Goal: Obtain resource: Obtain resource

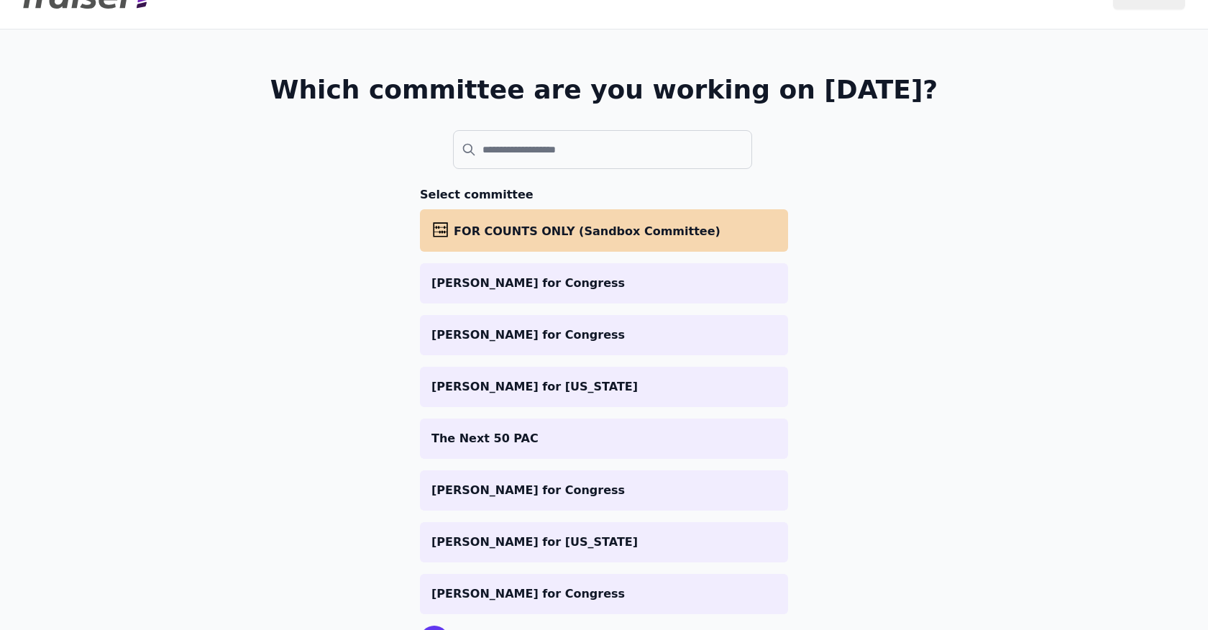
scroll to position [46, 0]
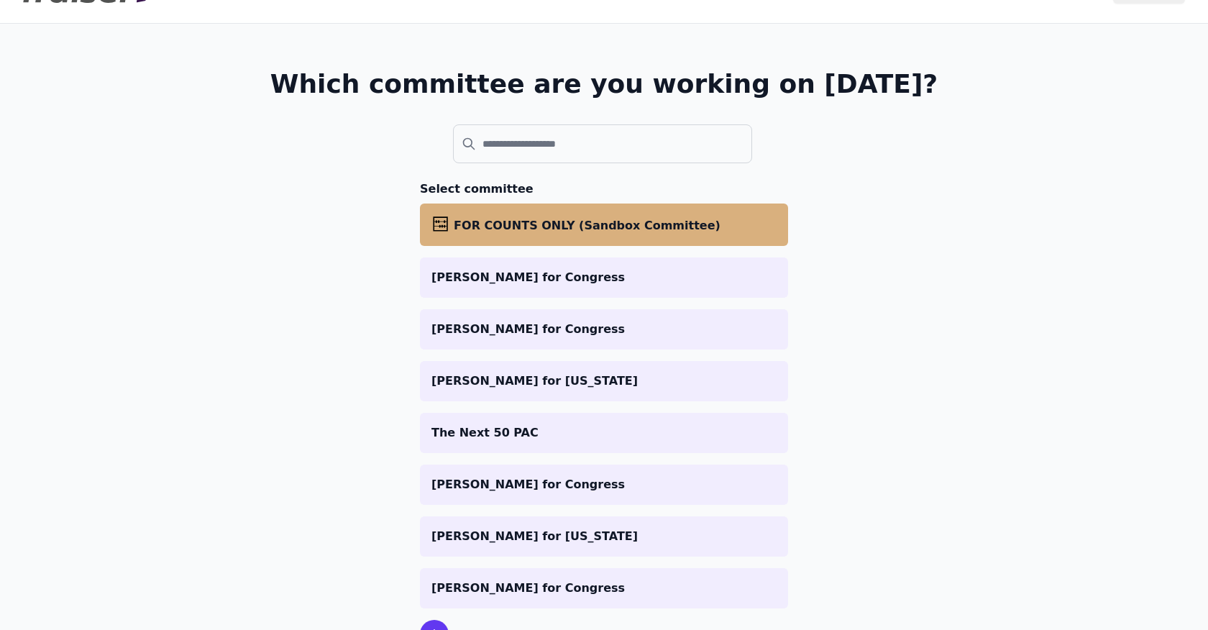
click at [485, 236] on li "abacus FOR COUNTS ONLY (Sandbox Committee)" at bounding box center [604, 225] width 368 height 42
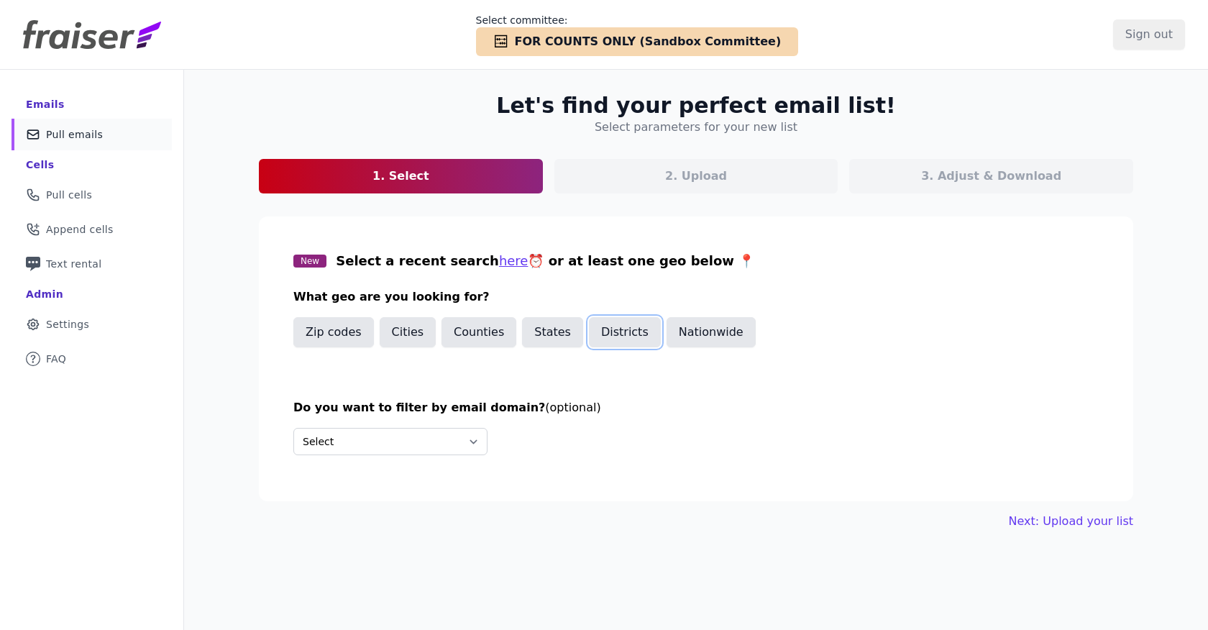
click at [597, 328] on button "Districts" at bounding box center [625, 332] width 72 height 30
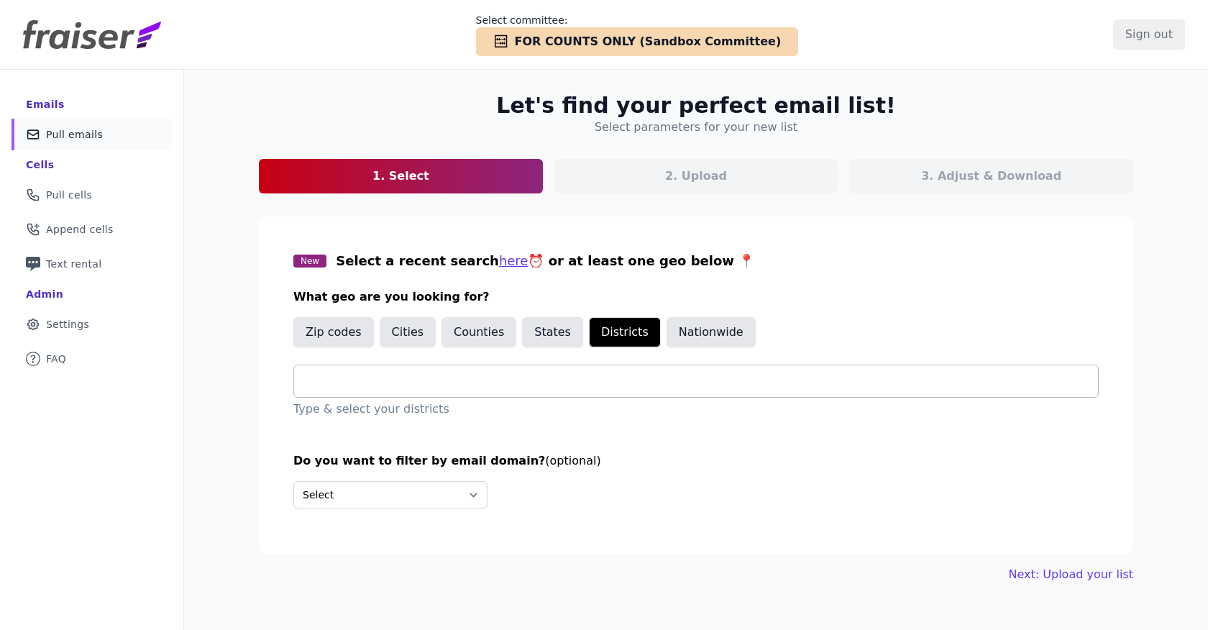
click at [439, 376] on input "text" at bounding box center [702, 381] width 793 height 17
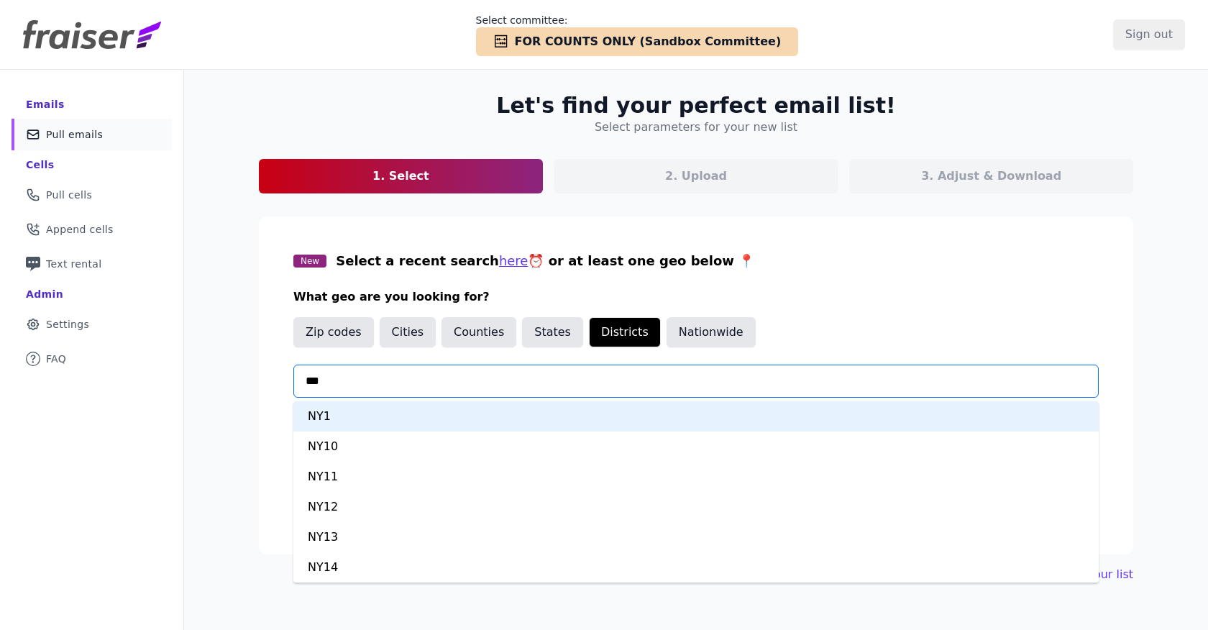
type input "****"
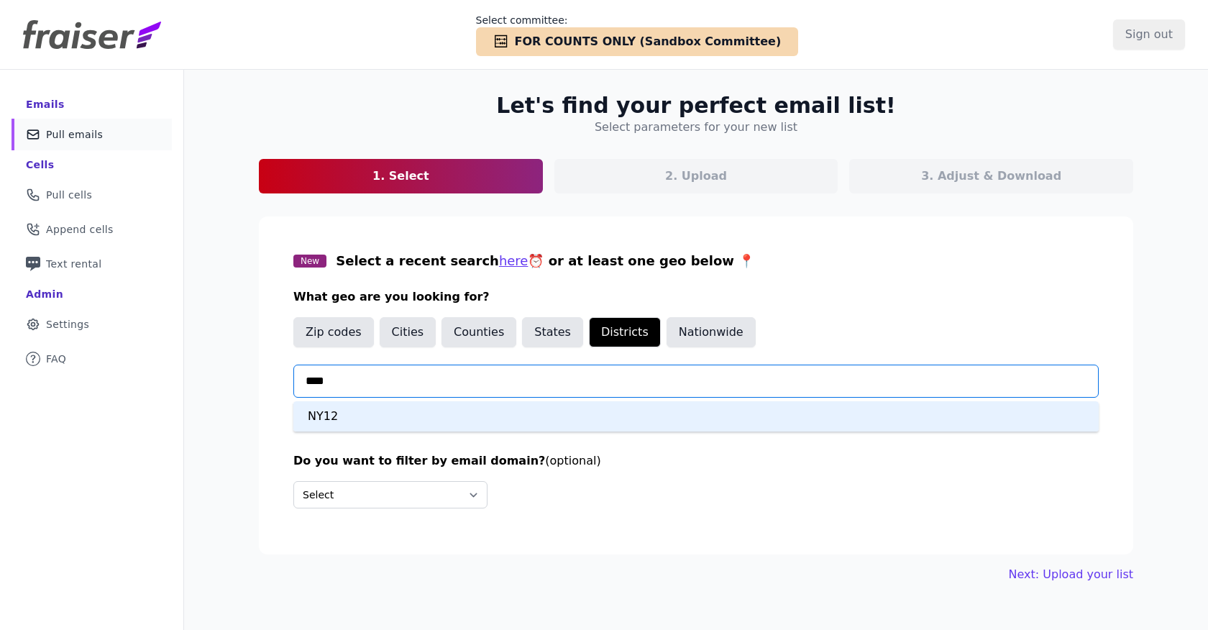
click at [420, 420] on div "NY12" at bounding box center [695, 416] width 805 height 30
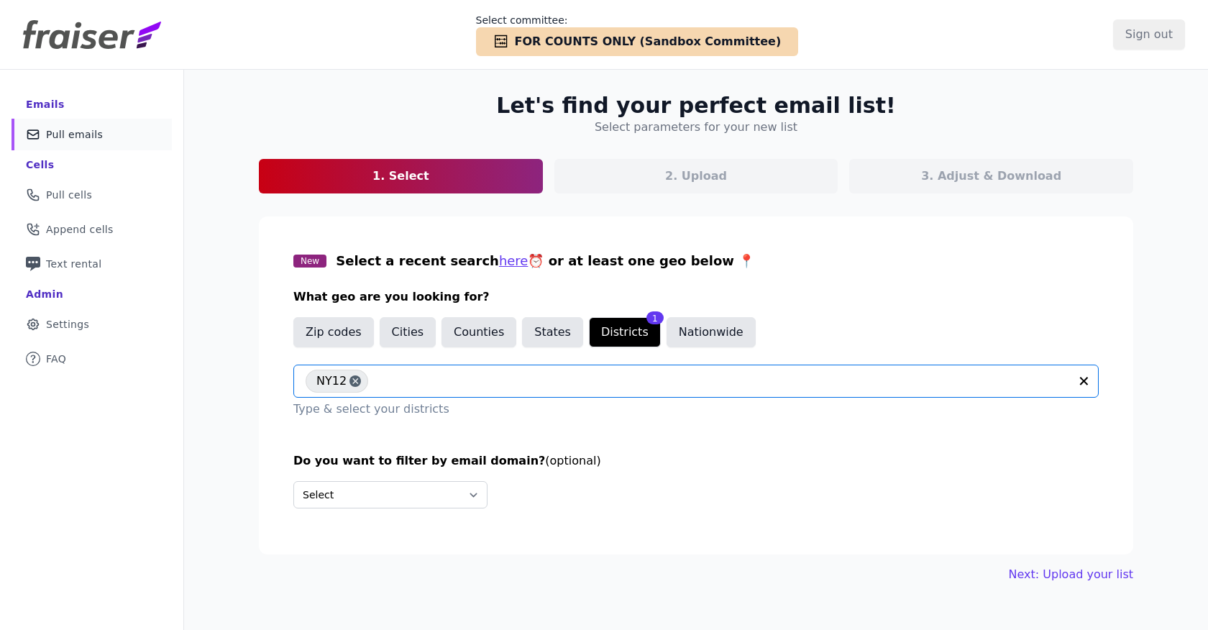
scroll to position [70, 0]
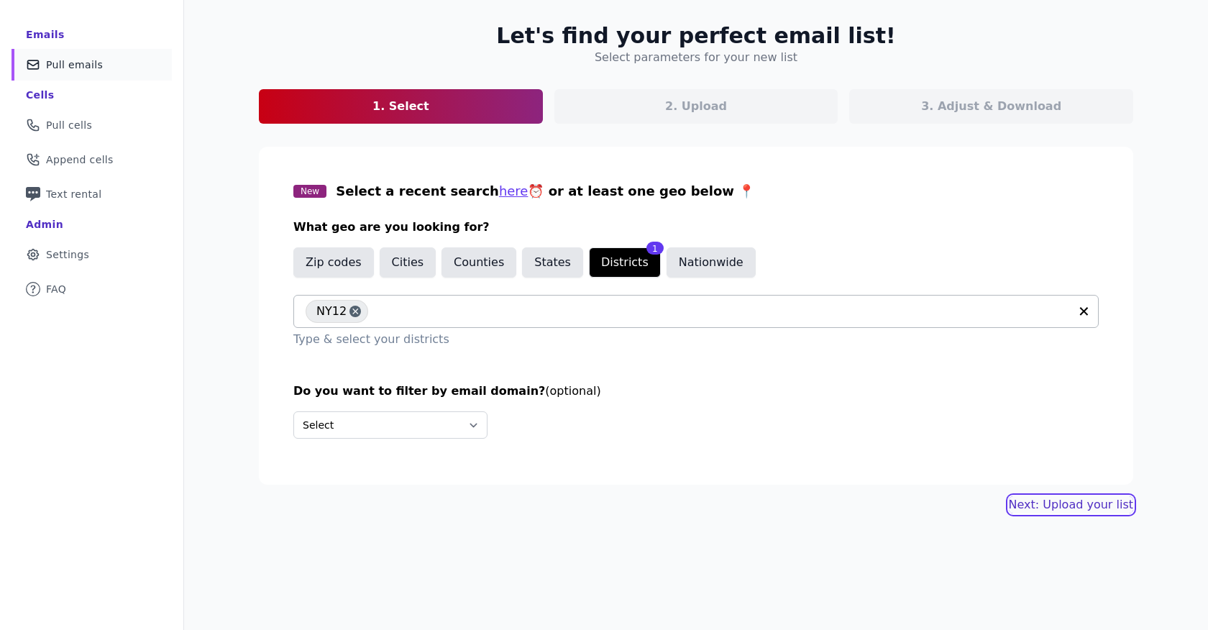
click at [1041, 510] on link "Next: Upload your list" at bounding box center [1071, 504] width 124 height 17
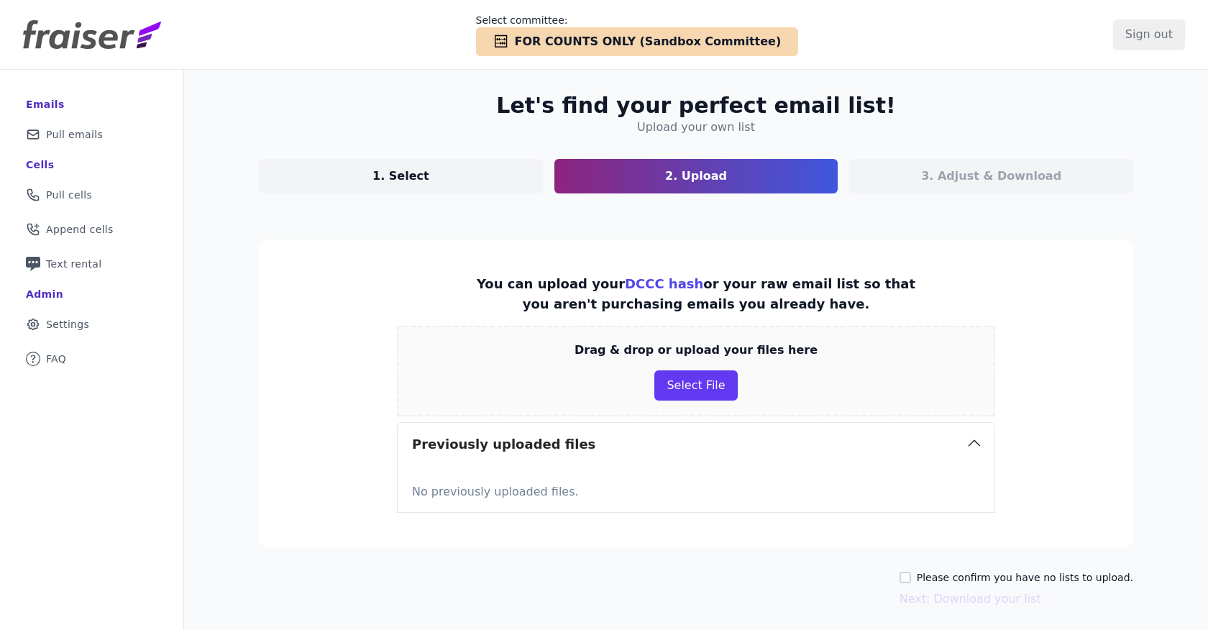
click at [926, 585] on div "Please confirm you have no lists to upload. Next: Download your list" at bounding box center [1017, 588] width 234 height 37
click at [911, 579] on input "Please confirm you have no lists to upload." at bounding box center [906, 578] width 12 height 12
checkbox input "true"
click at [956, 604] on button "Next: Download your list" at bounding box center [971, 598] width 142 height 17
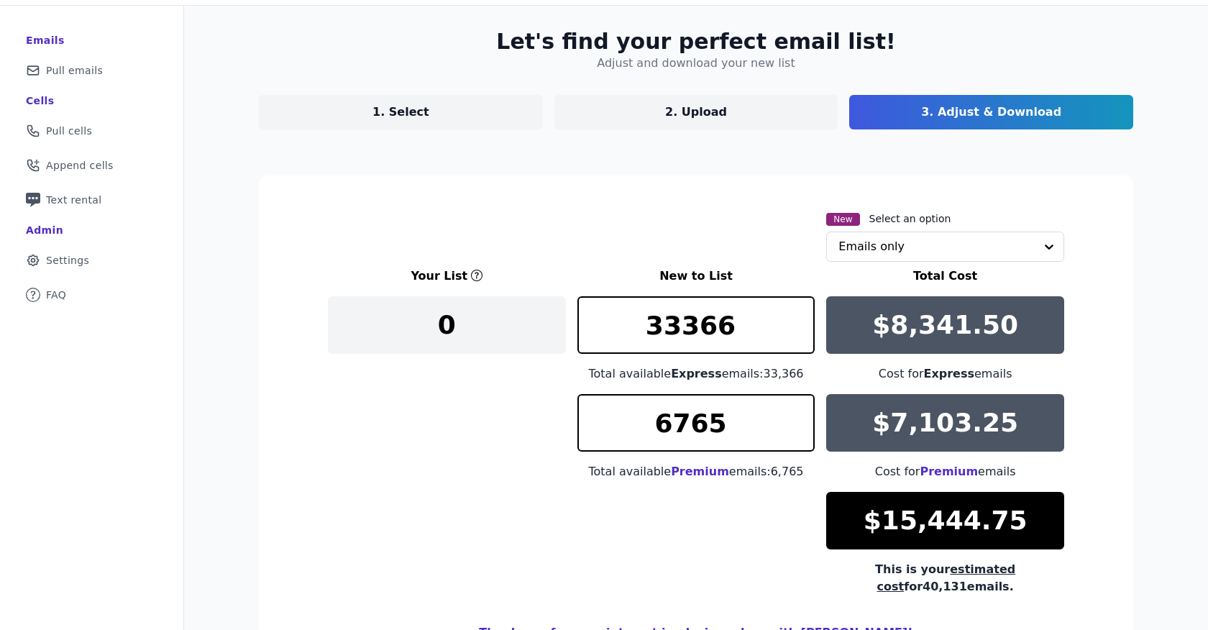
scroll to position [163, 0]
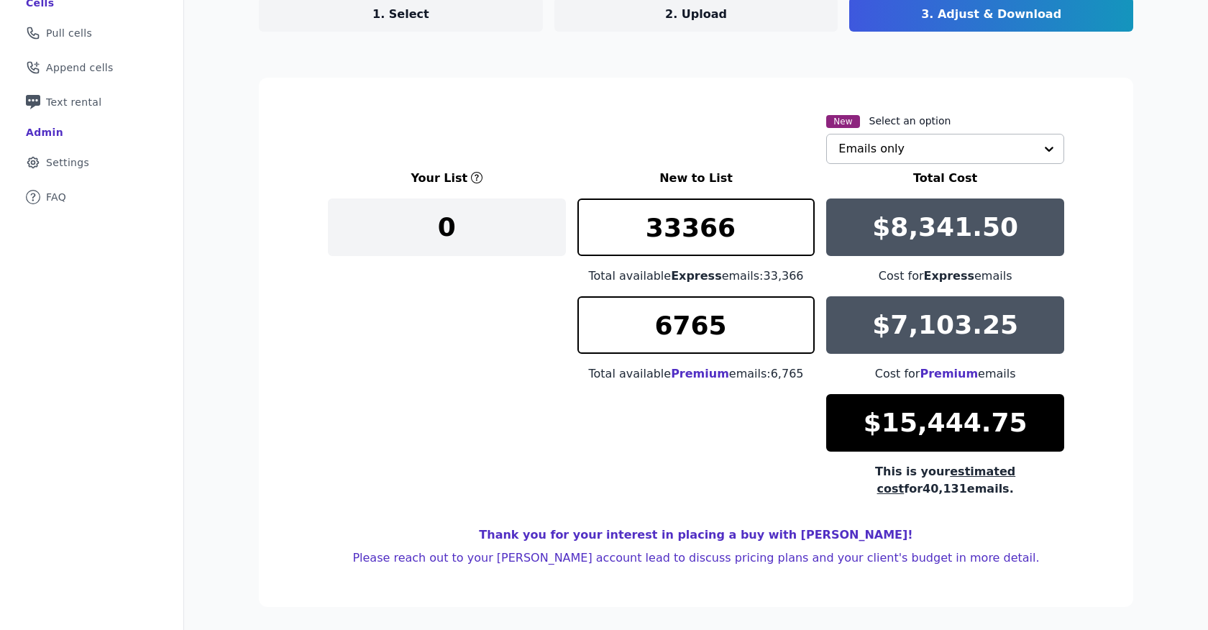
click at [884, 149] on input "text" at bounding box center [937, 148] width 196 height 29
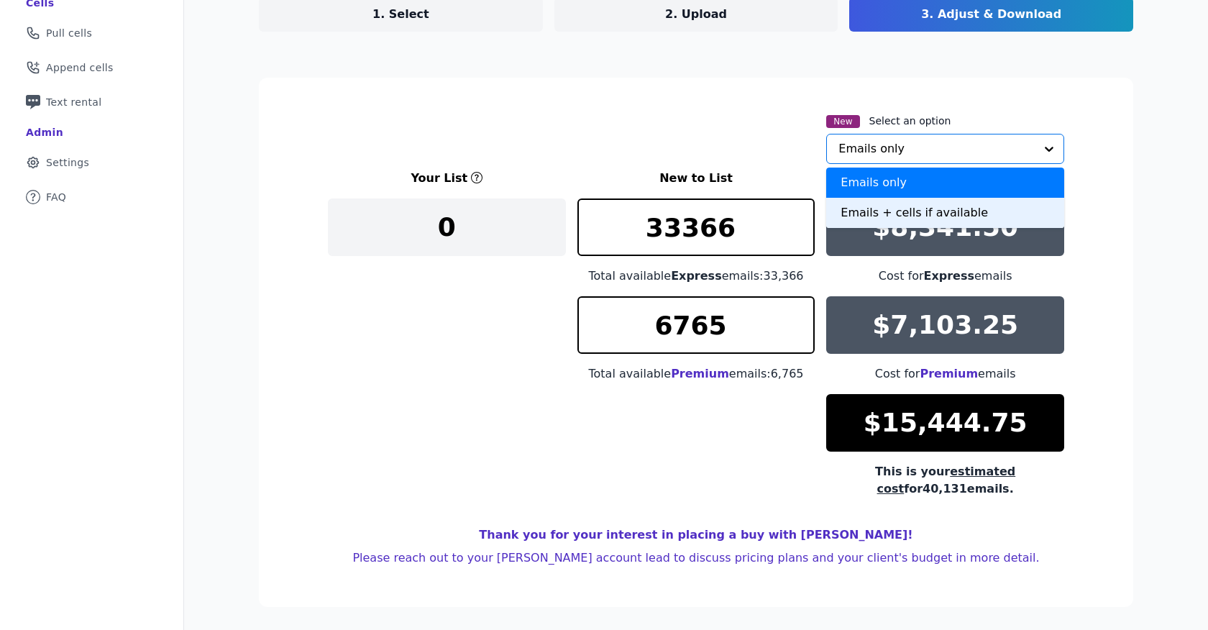
click at [861, 211] on div "Emails + cells if available" at bounding box center [945, 213] width 238 height 30
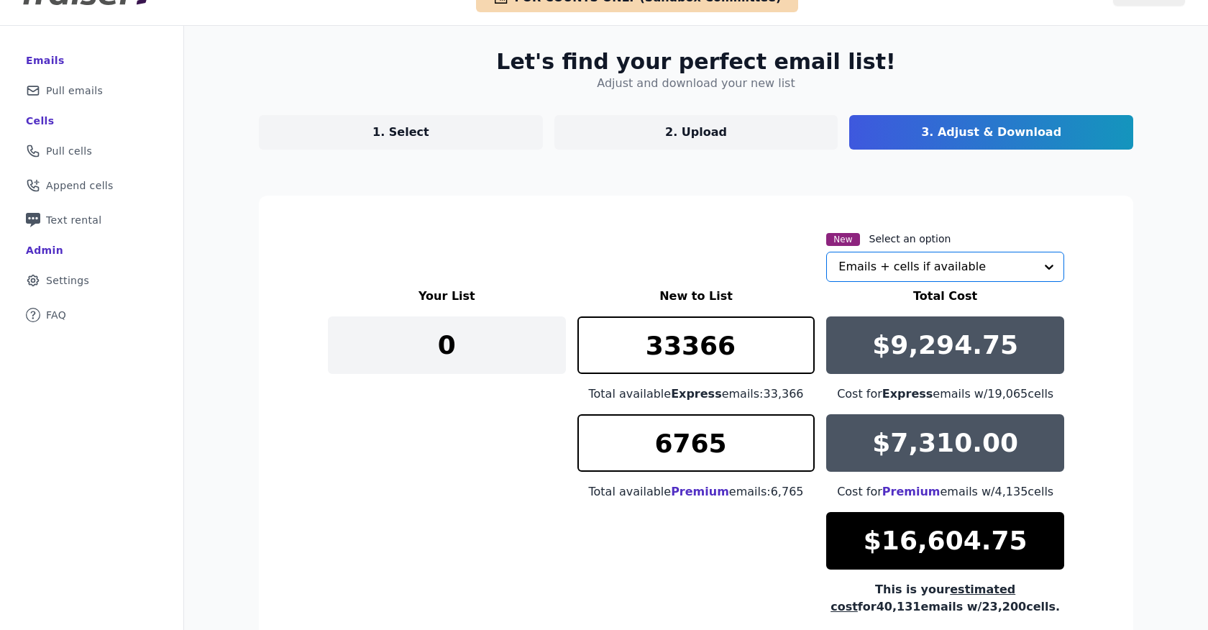
scroll to position [0, 0]
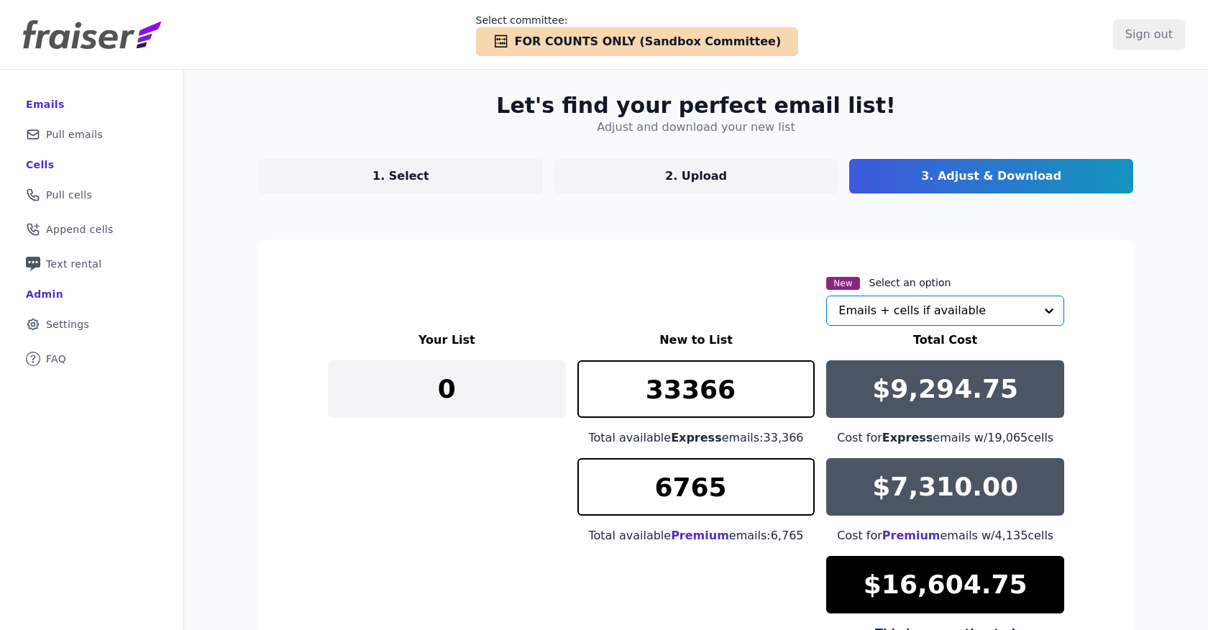
click at [726, 171] on link "2. Upload" at bounding box center [696, 176] width 284 height 35
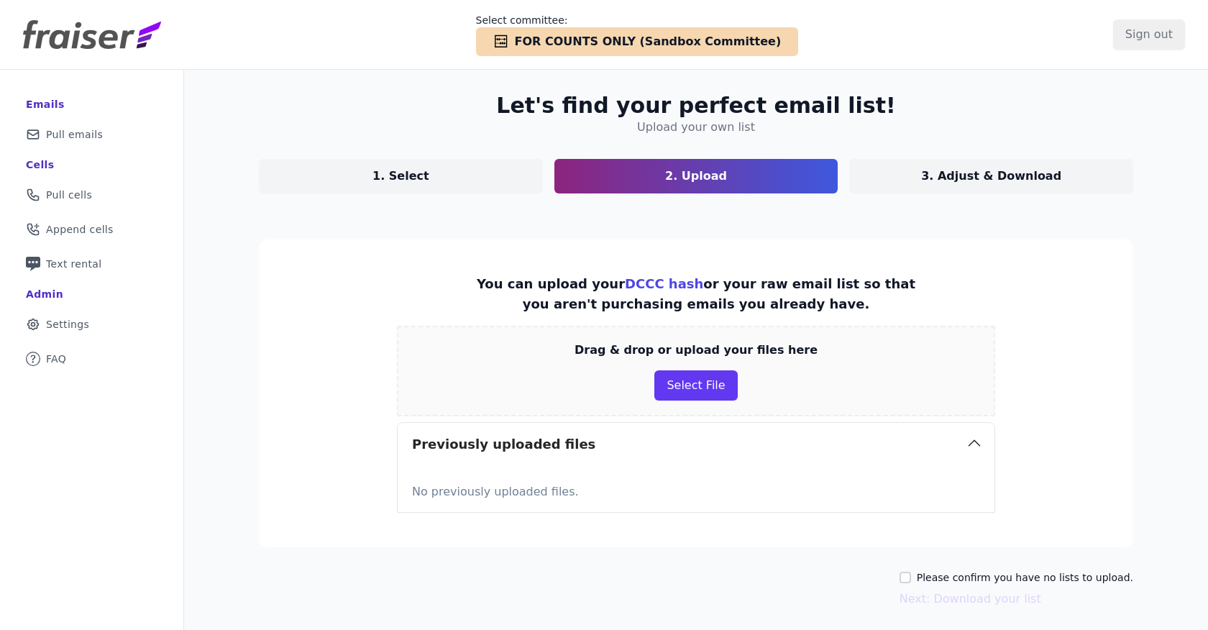
click at [385, 178] on p "1. Select" at bounding box center [401, 176] width 57 height 17
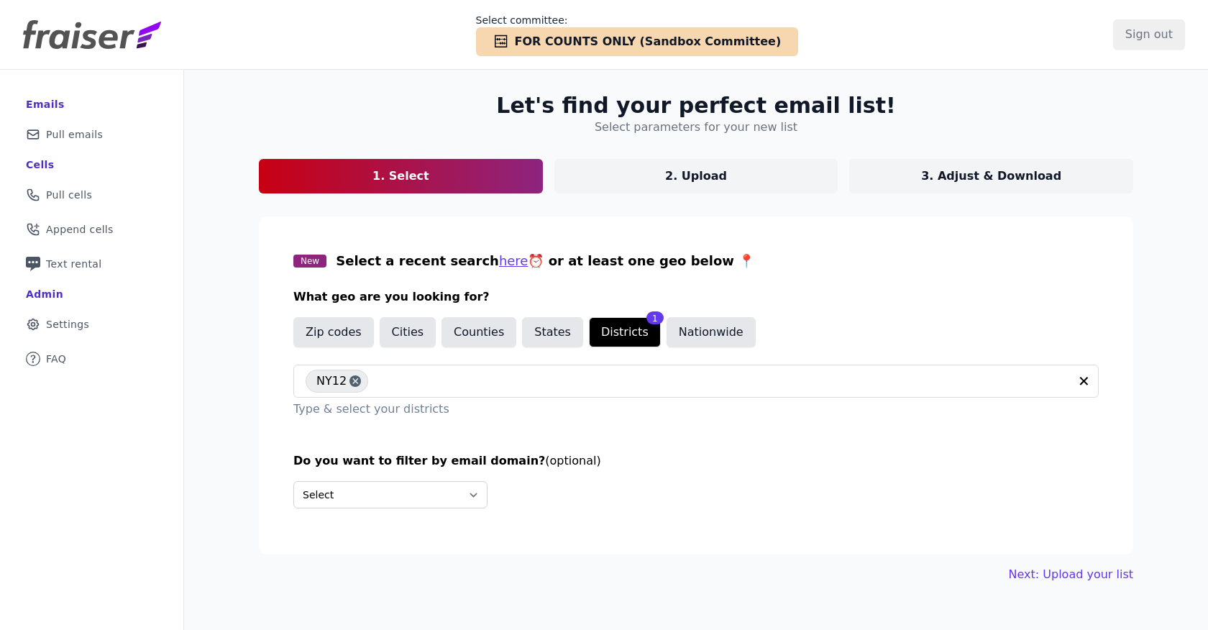
scroll to position [6, 0]
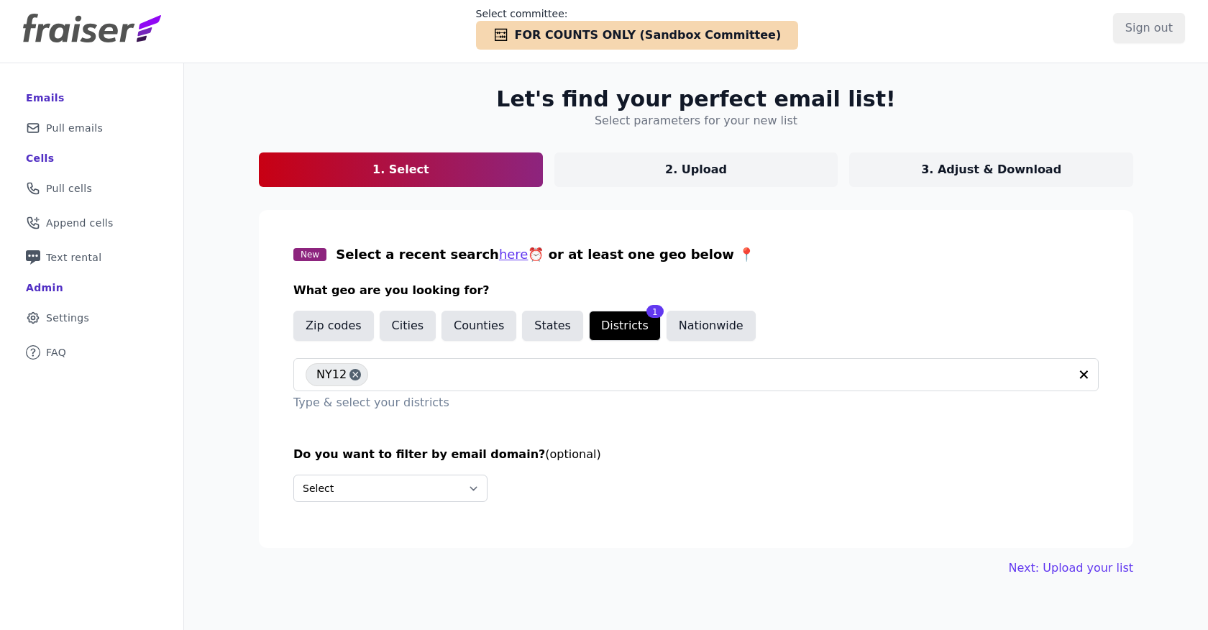
click at [930, 168] on link "3. Adjust & Download" at bounding box center [991, 169] width 284 height 35
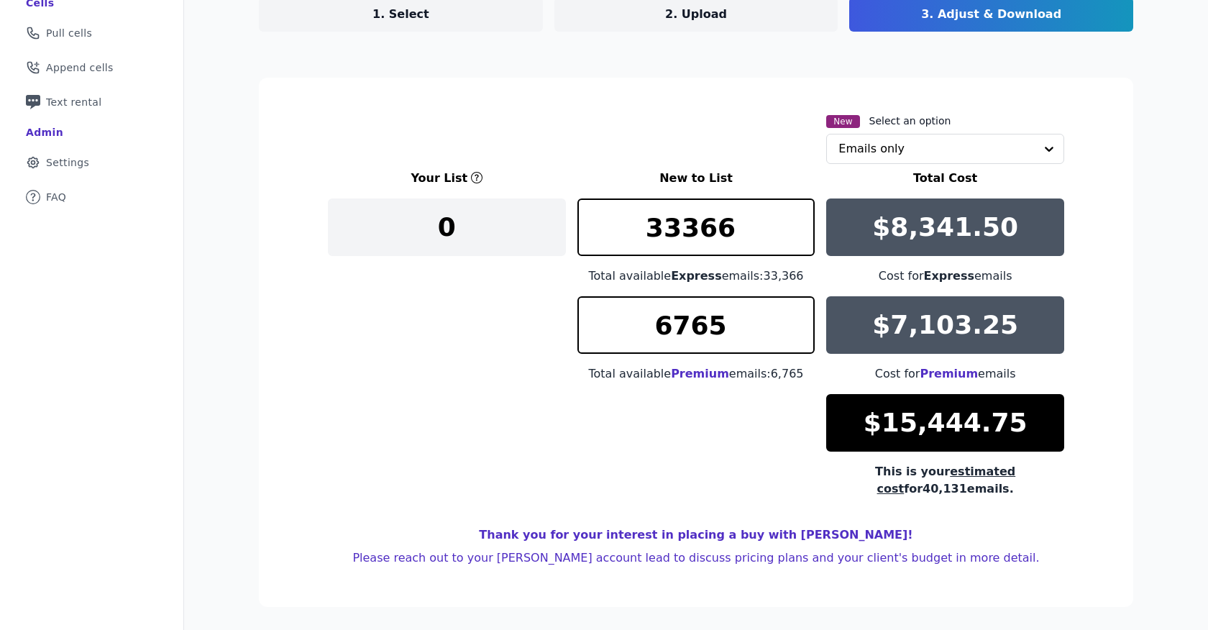
scroll to position [161, 0]
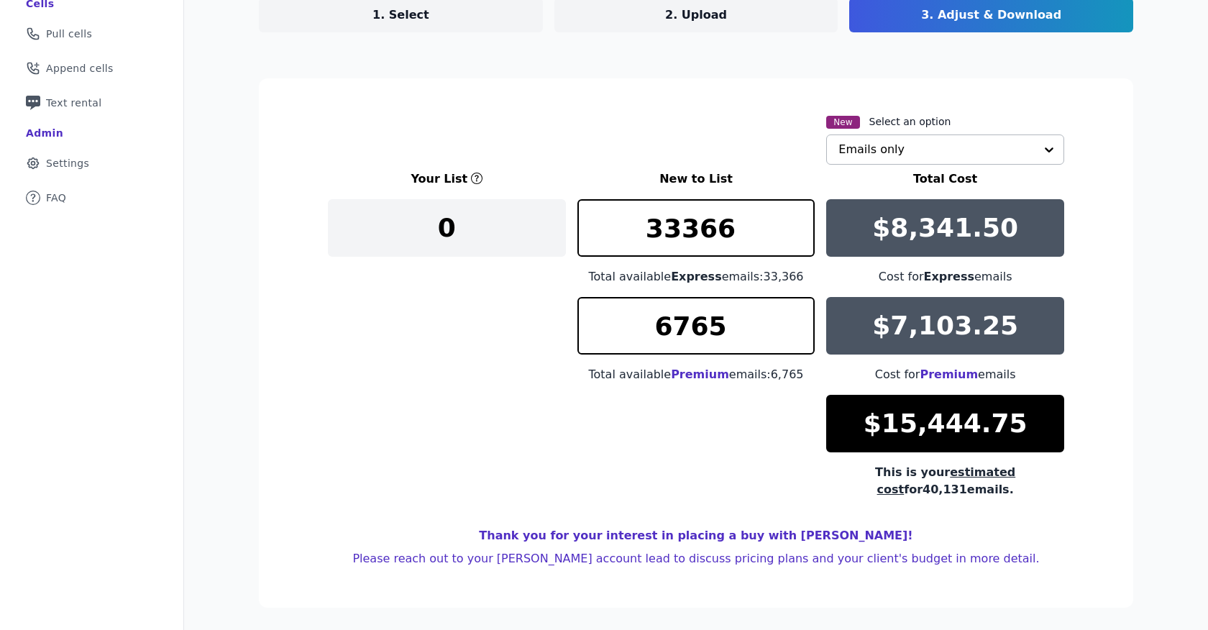
click at [864, 155] on input "text" at bounding box center [937, 149] width 196 height 29
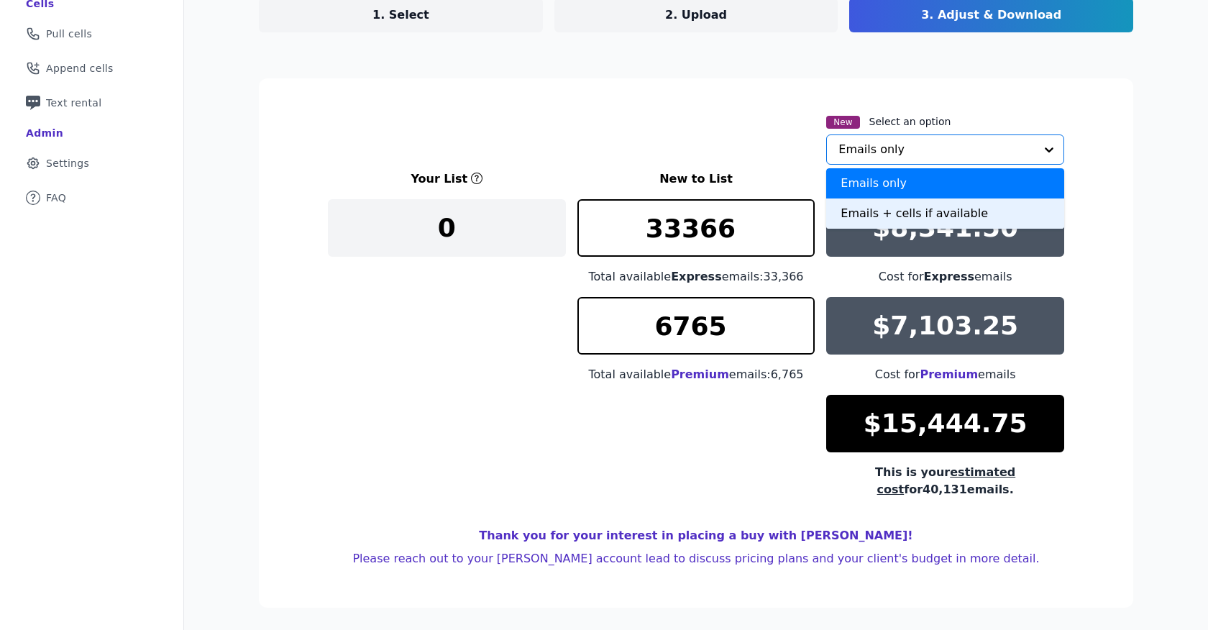
click at [857, 206] on div "Emails + cells if available" at bounding box center [945, 213] width 238 height 30
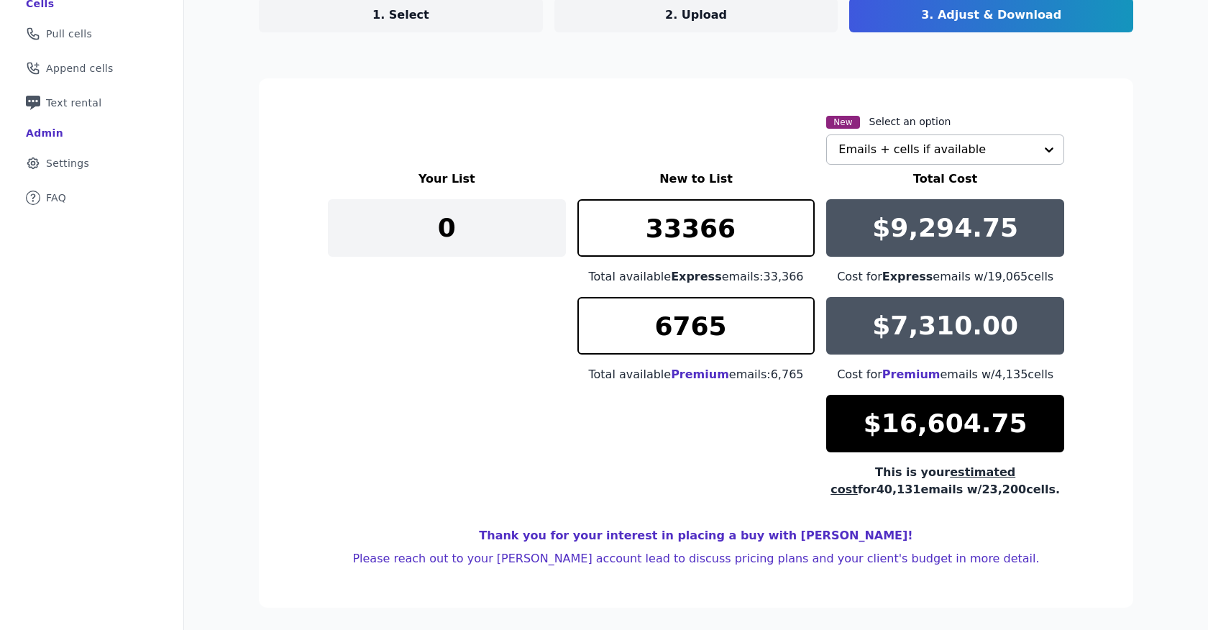
click at [731, 94] on section "New Select an option Emails + cells if available Your List New to List Total Co…" at bounding box center [696, 342] width 874 height 529
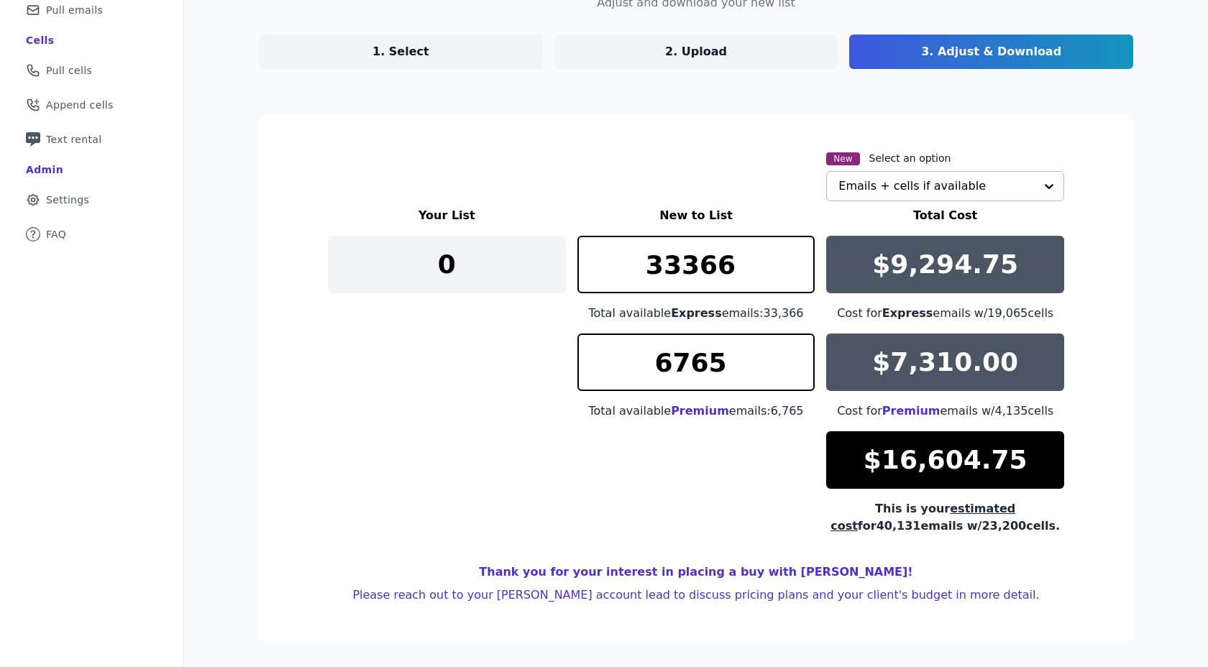
scroll to position [125, 0]
